Goal: Information Seeking & Learning: Find specific fact

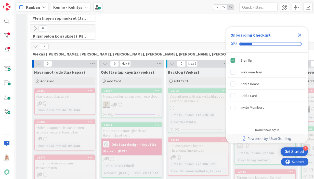
scroll to position [106, 0]
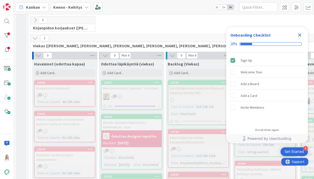
click at [299, 36] on icon "Close Checklist" at bounding box center [299, 34] width 3 height 3
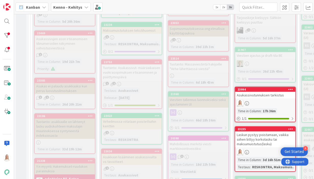
scroll to position [257, 0]
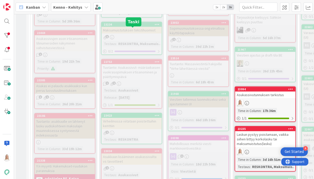
click at [129, 26] on div "23234" at bounding box center [133, 25] width 58 height 4
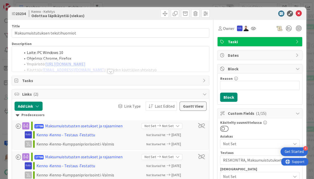
click at [111, 71] on div at bounding box center [111, 71] width 6 height 4
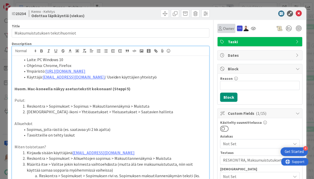
click at [225, 26] on span "Owner" at bounding box center [228, 28] width 11 height 6
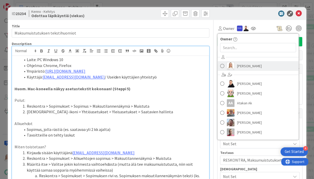
click at [245, 70] on link "[PERSON_NAME]" at bounding box center [258, 66] width 81 height 10
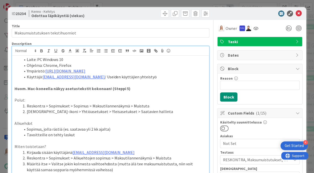
drag, startPoint x: 16, startPoint y: 15, endPoint x: 27, endPoint y: 15, distance: 10.7
click at [26, 15] on b "23234" at bounding box center [21, 13] width 10 height 5
copy span "23234"
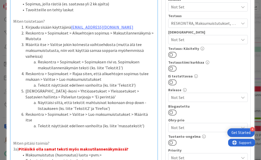
scroll to position [143, 0]
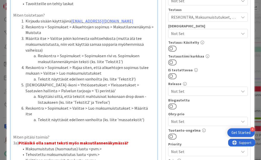
drag, startPoint x: 59, startPoint y: 122, endPoint x: 151, endPoint y: 122, distance: 91.9
click at [151, 140] on p "3a) Pitäisikö olla samat teksti myös maksutilannenäkymässä?" at bounding box center [84, 143] width 142 height 6
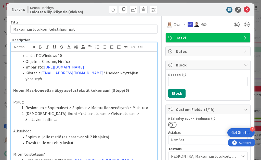
scroll to position [1, 0]
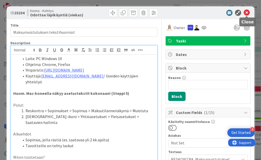
click at [246, 14] on icon at bounding box center [247, 13] width 6 height 6
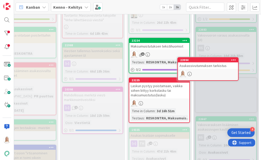
scroll to position [299, 116]
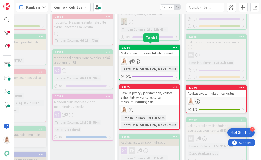
click at [142, 46] on div "23234" at bounding box center [151, 48] width 58 height 4
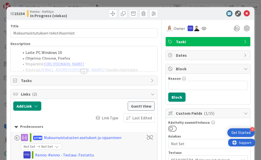
click at [83, 70] on div at bounding box center [84, 71] width 6 height 4
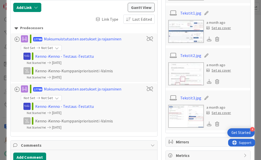
scroll to position [489, 0]
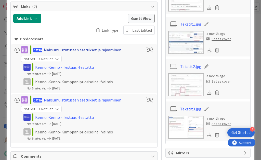
click at [88, 47] on div "Maksumuistutusten asetukset ja rajaaminen" at bounding box center [83, 50] width 78 height 6
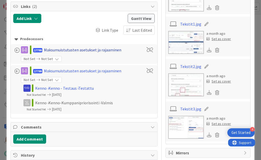
click at [88, 47] on div "Maksumuistutusten asetukset ja rajaaminen" at bounding box center [83, 50] width 78 height 6
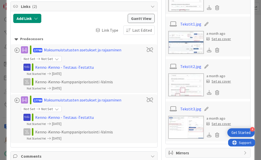
click at [42, 98] on span "17799" at bounding box center [37, 100] width 9 height 4
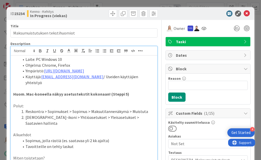
scroll to position [0, 0]
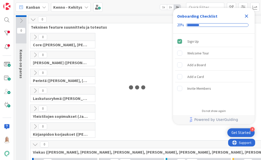
click at [246, 16] on icon "Close Checklist" at bounding box center [247, 16] width 6 height 6
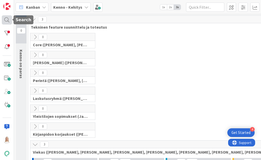
click at [4, 20] on div at bounding box center [7, 19] width 10 height 9
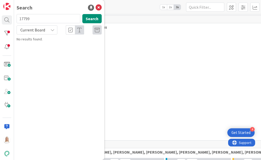
type input "17799"
click at [36, 32] on span "Current Board" at bounding box center [32, 29] width 25 height 5
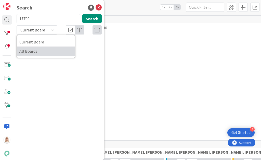
click at [35, 49] on span "All Boards" at bounding box center [45, 51] width 53 height 8
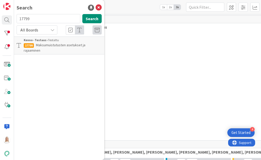
click at [50, 43] on span "Maksumuistutusten asetukset ja rajaaminen" at bounding box center [55, 48] width 62 height 10
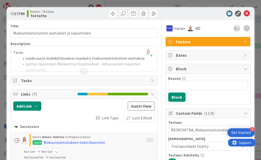
click at [83, 69] on div at bounding box center [84, 71] width 6 height 4
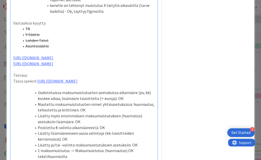
scroll to position [622, 0]
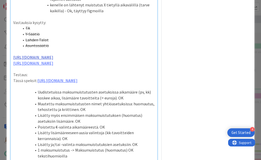
click at [53, 60] on link "https://github.com/pandiafi/kenno/pull/8226" at bounding box center [33, 57] width 40 height 5
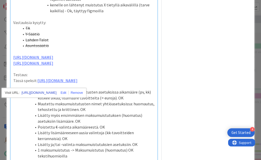
click at [53, 93] on link "https://github.com/pandiafi/kenno/pull/8226" at bounding box center [39, 92] width 35 height 7
click at [106, 43] on li "Lahden Talot" at bounding box center [87, 40] width 136 height 6
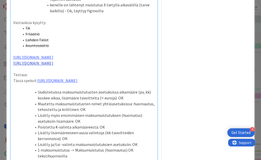
click at [53, 66] on link "https://github.com/pandiafi/kenno/pull/8312" at bounding box center [33, 62] width 40 height 5
click at [57, 97] on link "https://github.com/pandiafi/kenno/pull/8312" at bounding box center [39, 98] width 35 height 7
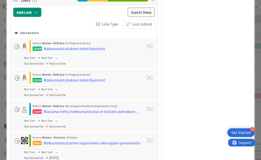
scroll to position [1369, 0]
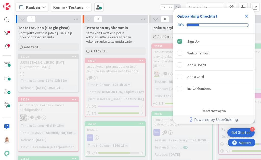
click at [246, 16] on icon "Close Checklist" at bounding box center [246, 16] width 3 height 3
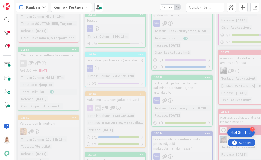
scroll to position [111, 0]
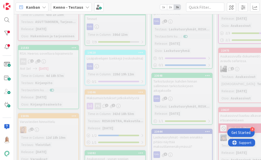
click at [81, 7] on b "Kenno - Testaus" at bounding box center [68, 7] width 30 height 5
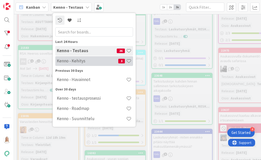
click at [73, 63] on h4 "Kenno - Kehitys" at bounding box center [87, 60] width 61 height 5
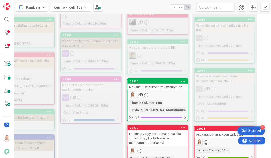
scroll to position [344, 108]
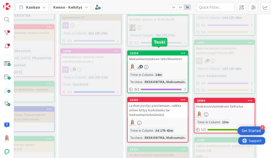
click at [155, 52] on div "23234" at bounding box center [159, 54] width 58 height 4
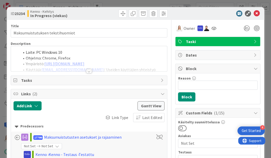
click at [90, 72] on div at bounding box center [89, 71] width 6 height 4
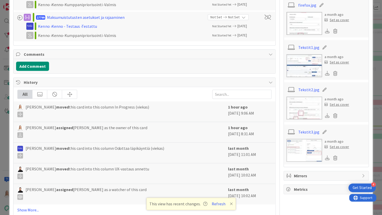
scroll to position [465, 0]
click at [33, 159] on link "Show More..." at bounding box center [144, 210] width 254 height 6
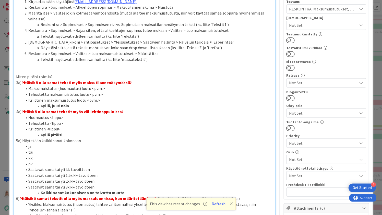
scroll to position [151, 0]
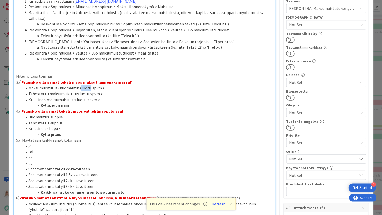
drag, startPoint x: 80, startPoint y: 79, endPoint x: 89, endPoint y: 79, distance: 9.2
click at [89, 85] on li "Maksumuistutus (huomautus) luotu <pvm.>" at bounding box center [147, 88] width 250 height 6
copy li "luotu"
drag, startPoint x: 28, startPoint y: 107, endPoint x: 48, endPoint y: 108, distance: 19.9
click at [48, 114] on li "Huomautus <lippu>" at bounding box center [147, 117] width 250 height 6
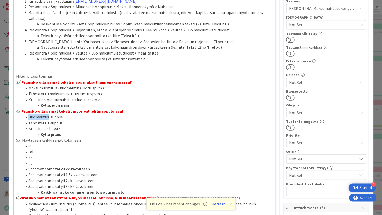
copy li "Huomautus"
drag, startPoint x: 29, startPoint y: 114, endPoint x: 46, endPoint y: 114, distance: 17.4
click at [46, 120] on li "Tehostettu <lippu>" at bounding box center [147, 123] width 250 height 6
copy li "Tehostettu"
drag, startPoint x: 29, startPoint y: 119, endPoint x: 43, endPoint y: 119, distance: 14.5
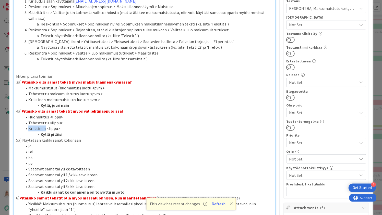
click at [43, 126] on li "Kriittinen <lippu>" at bounding box center [147, 129] width 250 height 6
copy li "Kriittinen"
click at [107, 159] on li "pv" at bounding box center [147, 163] width 250 height 6
drag, startPoint x: 29, startPoint y: 107, endPoint x: 47, endPoint y: 109, distance: 19.0
click at [47, 114] on li "Huomautus <lippu>" at bounding box center [147, 117] width 250 height 6
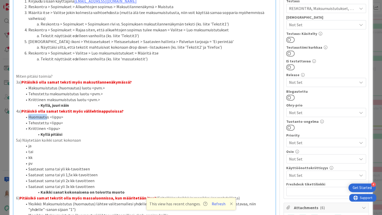
copy li "Huomautu"
drag, startPoint x: 28, startPoint y: 113, endPoint x: 46, endPoint y: 113, distance: 17.6
click at [46, 120] on li "Tehostettu <lippu>" at bounding box center [147, 123] width 250 height 6
copy li "Tehostettu"
drag, startPoint x: 28, startPoint y: 120, endPoint x: 44, endPoint y: 120, distance: 16.1
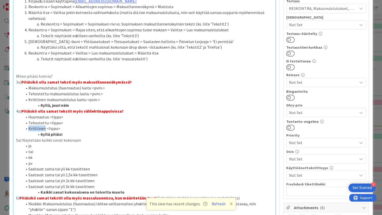
click at [44, 126] on li "Kriittinen <lippu>" at bounding box center [147, 129] width 250 height 6
copy li "Kriittinen"
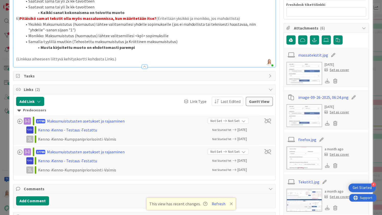
scroll to position [333, 0]
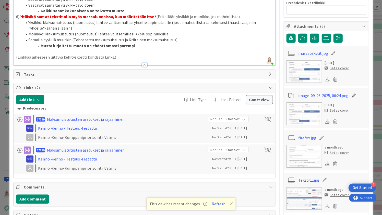
click at [261, 150] on img at bounding box center [304, 156] width 36 height 23
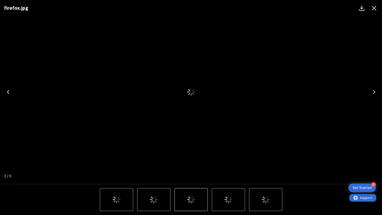
click at [261, 150] on div "firefox.jpg" at bounding box center [191, 92] width 382 height 184
click at [261, 9] on icon "Close" at bounding box center [373, 8] width 8 height 8
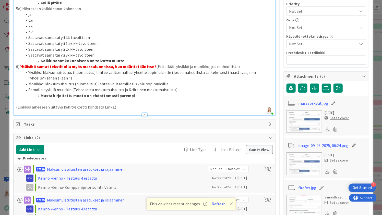
scroll to position [254, 0]
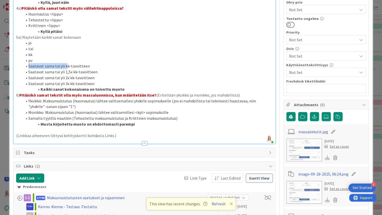
drag, startPoint x: 29, startPoint y: 56, endPoint x: 67, endPoint y: 56, distance: 38.0
click at [67, 63] on li "Saatavat sama tai yli kk-tavoitteen" at bounding box center [147, 66] width 250 height 6
copy li "Saatavat sama tai yli k"
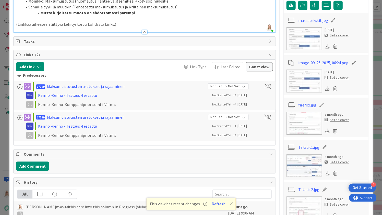
scroll to position [366, 0]
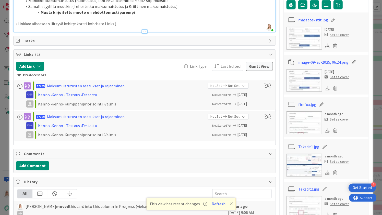
click at [261, 31] on img at bounding box center [304, 38] width 36 height 23
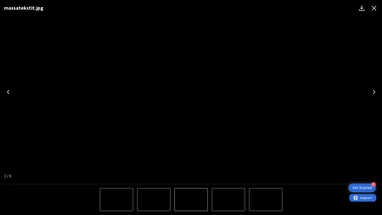
click at [261, 9] on icon "Close" at bounding box center [373, 8] width 8 height 8
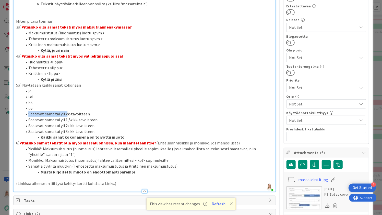
scroll to position [191, 0]
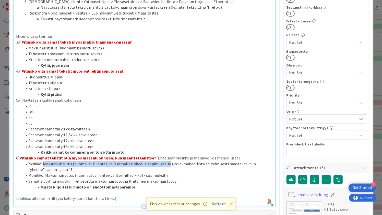
drag, startPoint x: 44, startPoint y: 154, endPoint x: 166, endPoint y: 155, distance: 122.0
click at [166, 159] on li "Yksikkö: Maksumuistutus (huomautus) lähtee valitsemallesi yhdelle sopimukselle …" at bounding box center [147, 166] width 250 height 11
copy li "Maksumuistutus (huomautus) lähtee valitsemallesi yhdelle sopimukselle"
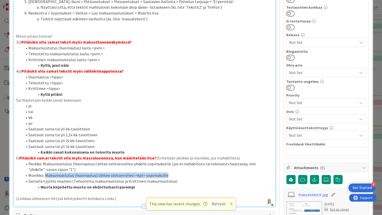
drag, startPoint x: 45, startPoint y: 166, endPoint x: 172, endPoint y: 165, distance: 127.6
click at [172, 159] on li "Monikko: Maksumuistutus (huomautus) lähtee valitsemillesi <kpl> sopimuksille" at bounding box center [147, 175] width 250 height 6
click at [261, 159] on img at bounding box center [304, 213] width 36 height 23
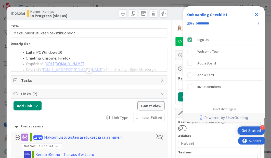
click at [257, 12] on icon "Close Checklist" at bounding box center [257, 14] width 6 height 6
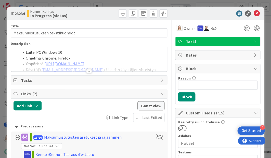
click at [91, 69] on div at bounding box center [89, 71] width 6 height 4
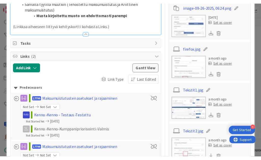
scroll to position [448, 0]
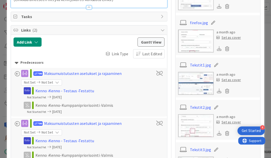
click at [193, 83] on img at bounding box center [196, 83] width 36 height 23
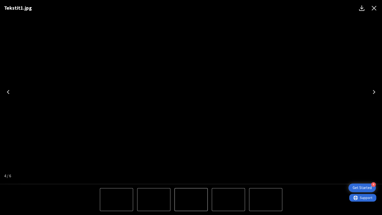
click at [271, 92] on icon "Next" at bounding box center [373, 92] width 8 height 8
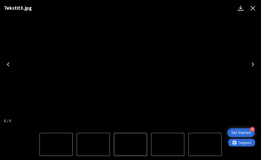
click at [253, 10] on icon "Close" at bounding box center [253, 8] width 8 height 8
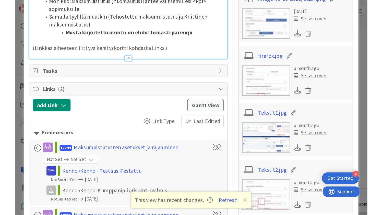
scroll to position [433, 0]
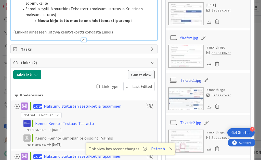
click at [189, 78] on link "Tekstit1.jpg" at bounding box center [190, 80] width 21 height 6
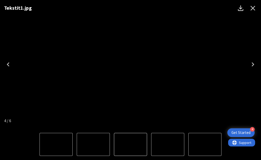
click at [253, 9] on icon "Close" at bounding box center [253, 8] width 5 height 5
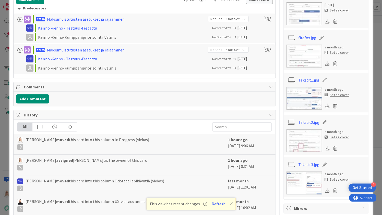
click at [271, 87] on img at bounding box center [304, 98] width 36 height 23
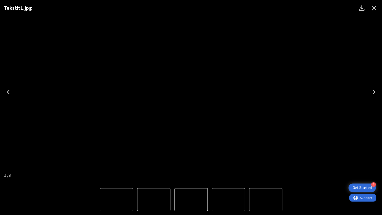
click at [271, 93] on icon "Next" at bounding box center [373, 92] width 3 height 4
click at [9, 91] on icon "Previous" at bounding box center [8, 92] width 3 height 4
click at [271, 91] on icon "Next" at bounding box center [373, 92] width 3 height 4
click at [271, 91] on icon "Next" at bounding box center [373, 92] width 8 height 8
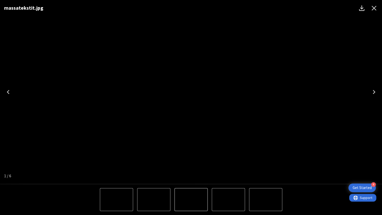
click at [271, 91] on icon "Next" at bounding box center [373, 92] width 3 height 4
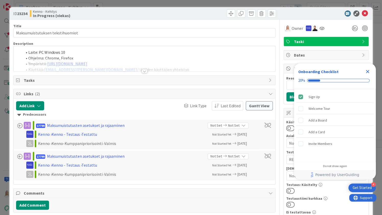
click at [367, 70] on icon "Close Checklist" at bounding box center [367, 72] width 6 height 6
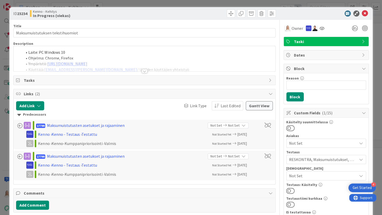
click at [144, 69] on div at bounding box center [145, 71] width 6 height 4
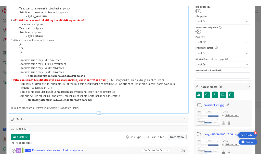
scroll to position [250, 0]
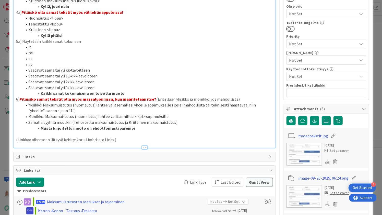
click at [139, 114] on li "Monikko: Maksumuistutus (huomautus) lähtee valitsemillesi <kpl> sopimuksille" at bounding box center [147, 117] width 250 height 6
drag, startPoint x: 45, startPoint y: 106, endPoint x: 169, endPoint y: 104, distance: 124.5
click at [169, 114] on li "Monikko: Maksumuistutus (huomautus) lähtee valitsemillesi <kpl> sopimuksille" at bounding box center [147, 117] width 250 height 6
click at [313, 151] on img at bounding box center [304, 154] width 36 height 23
